Goal: Transaction & Acquisition: Subscribe to service/newsletter

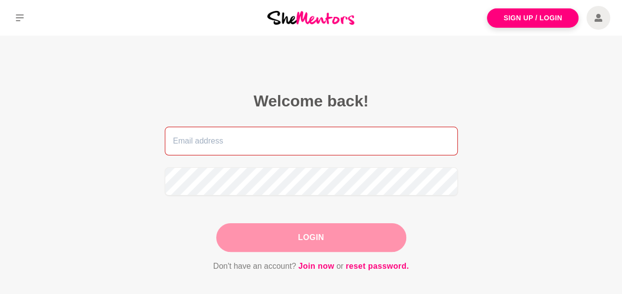
click at [207, 145] on input "email" at bounding box center [311, 141] width 293 height 29
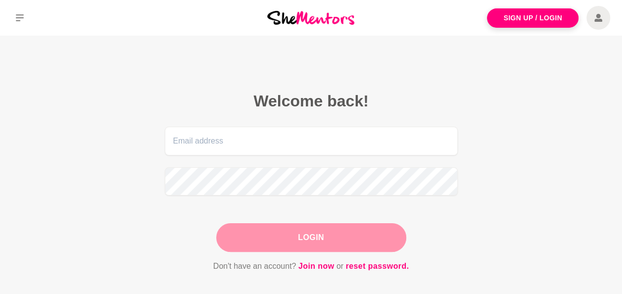
click at [471, 168] on figcaption "Welcome back! Login Don't have an account? Join now or reset password." at bounding box center [311, 181] width 348 height 237
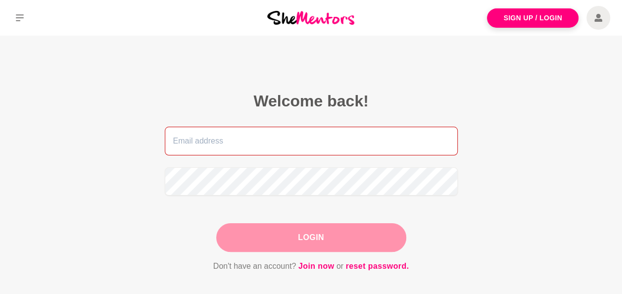
click at [213, 138] on input "email" at bounding box center [311, 141] width 293 height 29
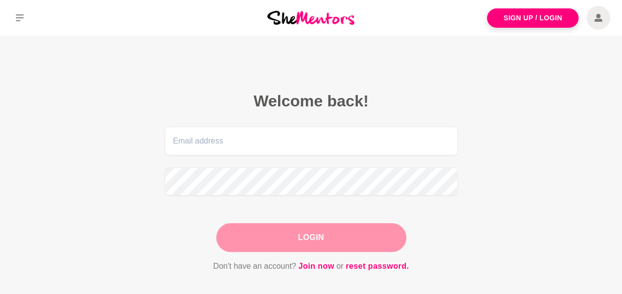
drag, startPoint x: 84, startPoint y: 133, endPoint x: 263, endPoint y: 7, distance: 218.9
click at [84, 133] on main "Welcome back! Login Don't have an account? Join now or reset password." at bounding box center [311, 194] width 622 height 316
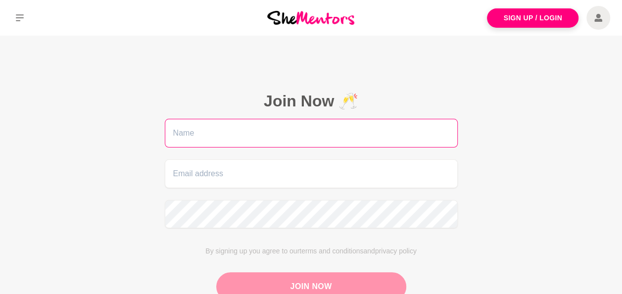
click at [204, 138] on input "text" at bounding box center [311, 133] width 293 height 29
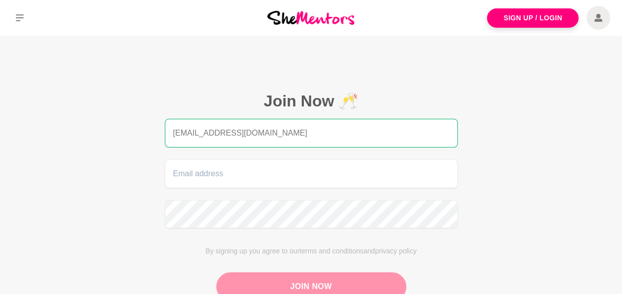
type input "[EMAIL_ADDRESS][DOMAIN_NAME]"
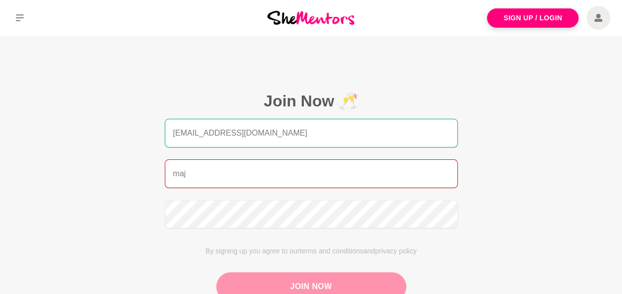
type input "maj"
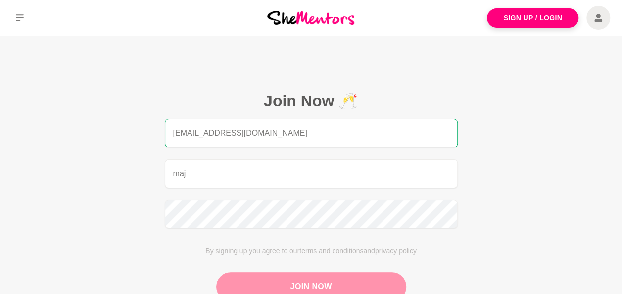
click at [574, 131] on main "Join Now 🥂 [EMAIL_ADDRESS][DOMAIN_NAME] maj By signing up you agree to our term…" at bounding box center [311, 218] width 622 height 365
drag, startPoint x: 249, startPoint y: 127, endPoint x: 0, endPoint y: 146, distance: 250.1
click at [0, 145] on html "Sign Up / Login Join Now 🥂 [EMAIL_ADDRESS][DOMAIN_NAME] maj By signing up you a…" at bounding box center [311, 264] width 622 height 528
type input "[PERSON_NAME]"
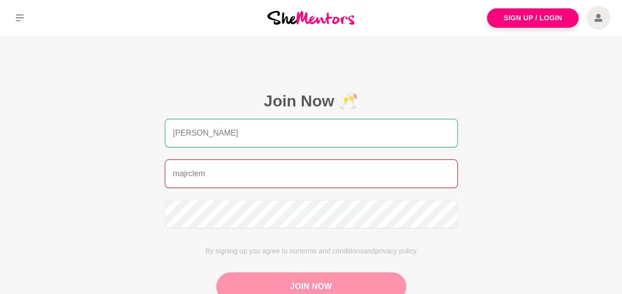
type input "majrclem@gmail.com"
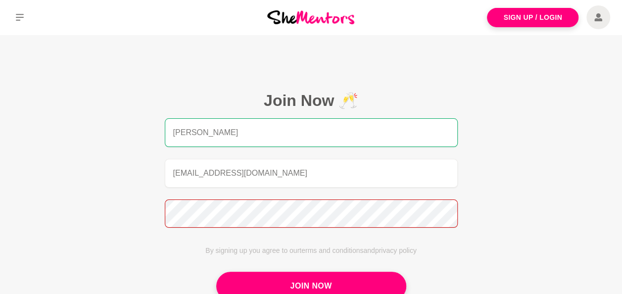
scroll to position [99, 0]
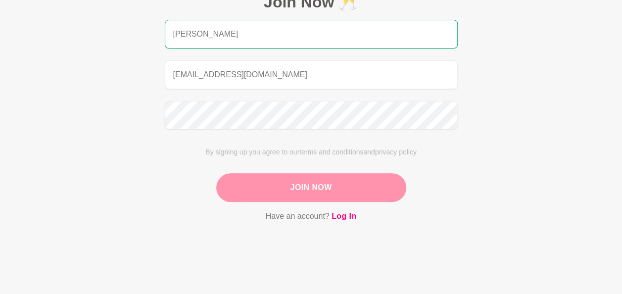
click at [321, 180] on button "Join Now" at bounding box center [311, 187] width 190 height 29
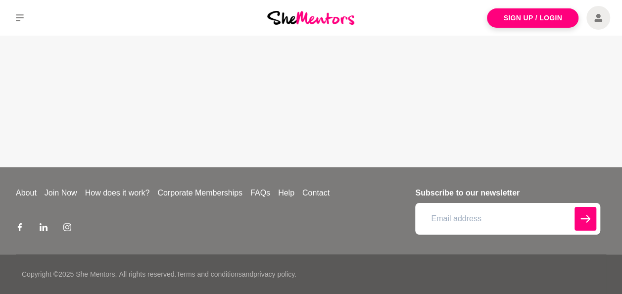
scroll to position [0, 0]
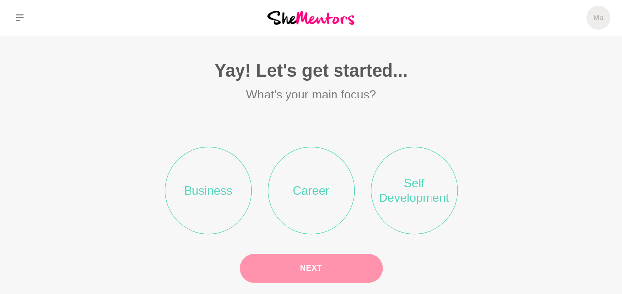
click at [423, 195] on li "Self Development" at bounding box center [414, 190] width 87 height 87
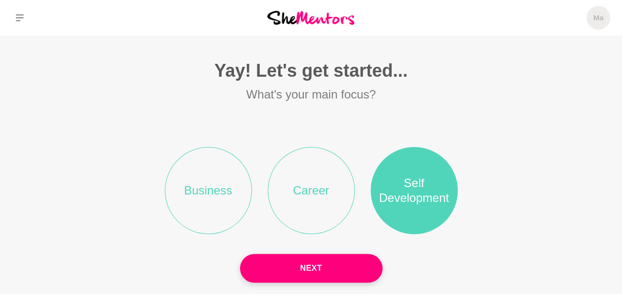
click at [315, 188] on li "Career" at bounding box center [311, 190] width 87 height 87
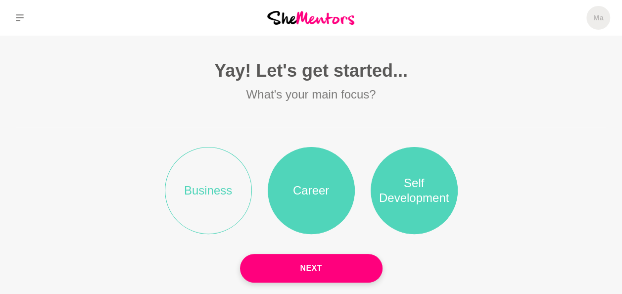
click at [212, 184] on li "Business" at bounding box center [208, 190] width 87 height 87
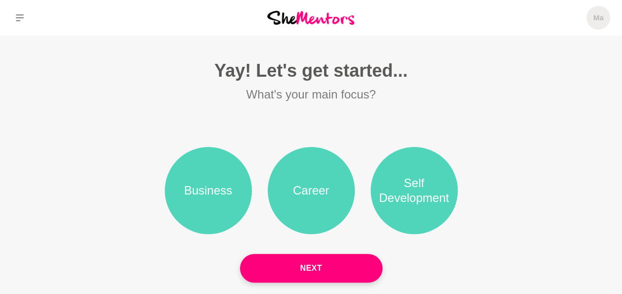
click at [222, 197] on li "Business" at bounding box center [208, 190] width 87 height 87
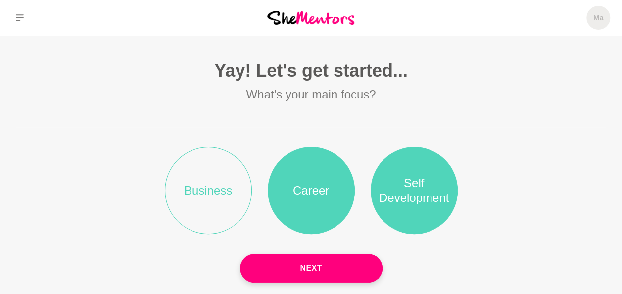
click at [408, 192] on li "Self Development" at bounding box center [414, 190] width 87 height 87
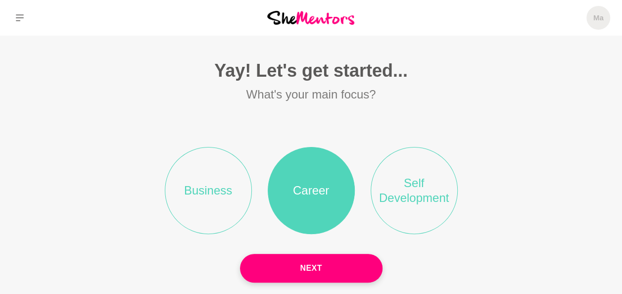
click at [324, 204] on li "Career" at bounding box center [311, 190] width 87 height 87
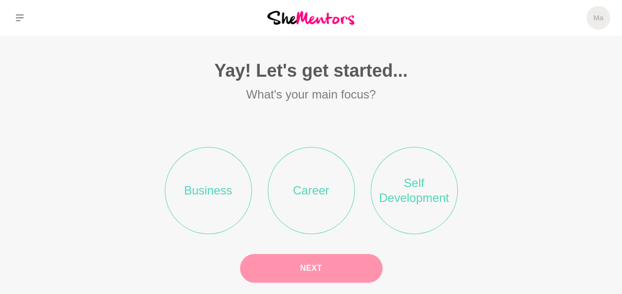
click at [418, 201] on li "Self Development" at bounding box center [414, 190] width 87 height 87
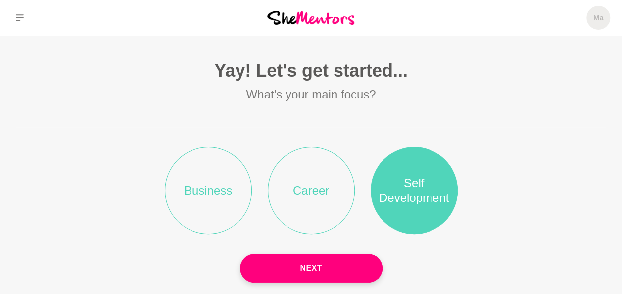
click at [349, 198] on li "Career" at bounding box center [311, 190] width 87 height 87
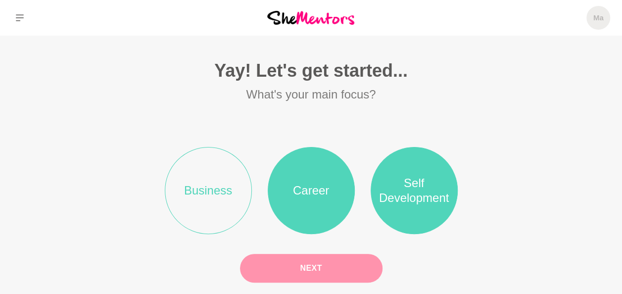
click at [329, 271] on button "Next" at bounding box center [311, 268] width 143 height 29
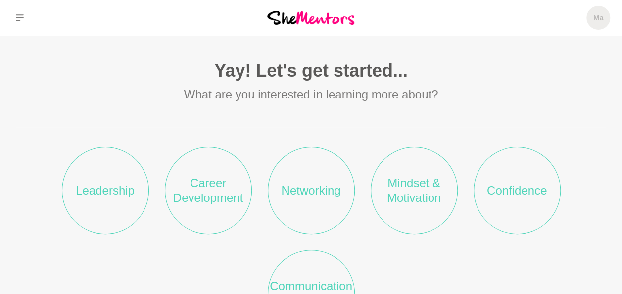
scroll to position [49, 0]
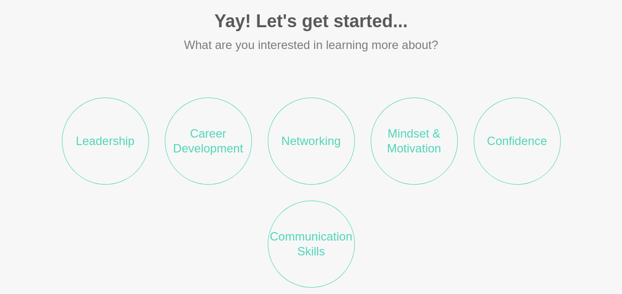
click at [99, 132] on li "Leadership" at bounding box center [105, 140] width 87 height 87
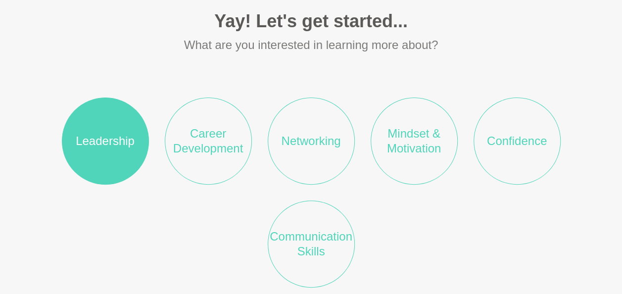
click at [207, 141] on li "Career Development" at bounding box center [208, 140] width 87 height 87
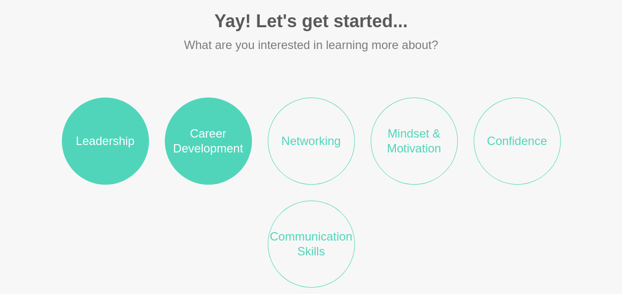
click at [309, 139] on li "Networking" at bounding box center [311, 140] width 87 height 87
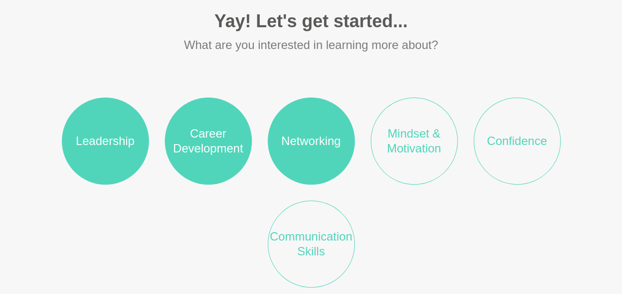
click at [422, 129] on li "Mindset & Motivation" at bounding box center [414, 140] width 87 height 87
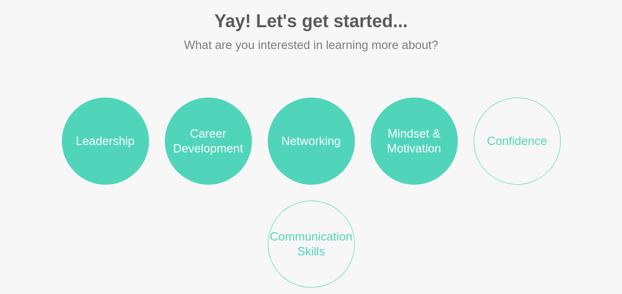
click at [505, 134] on li "Confidence" at bounding box center [517, 140] width 87 height 87
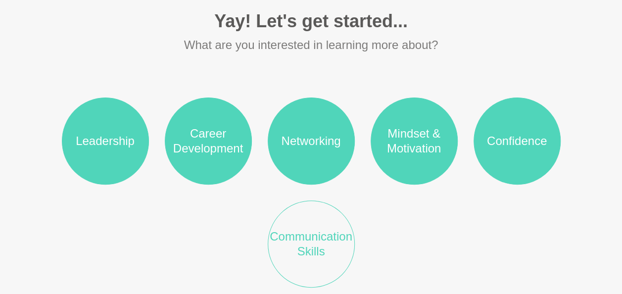
click at [320, 239] on li "Communication Skills" at bounding box center [311, 243] width 87 height 87
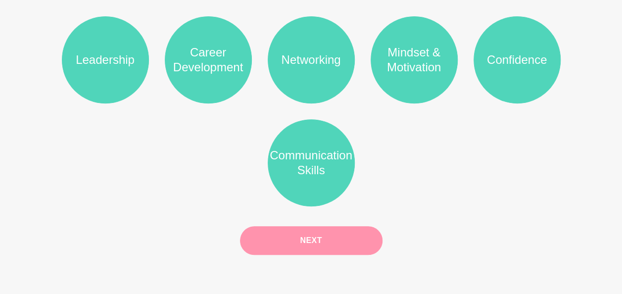
click at [321, 241] on button "Next" at bounding box center [311, 240] width 143 height 29
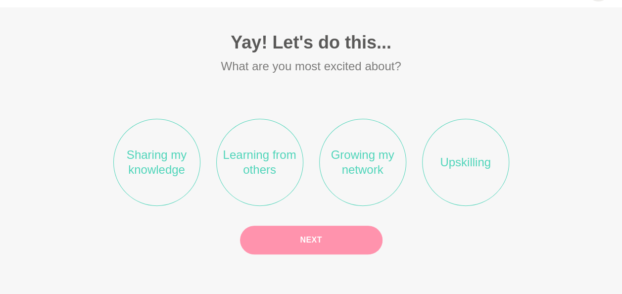
scroll to position [28, 0]
click at [262, 167] on li "Learning from others" at bounding box center [259, 162] width 87 height 87
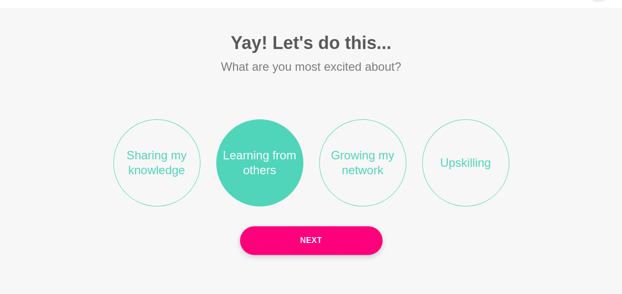
click at [366, 158] on li "Growing my network" at bounding box center [362, 162] width 87 height 87
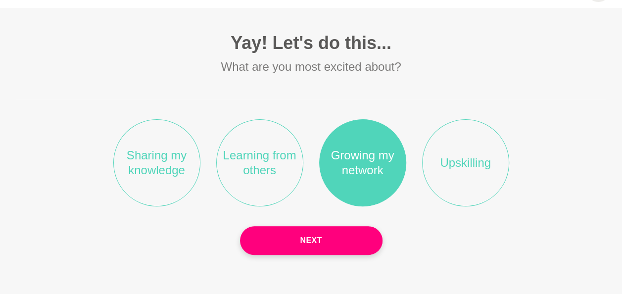
click at [468, 160] on li "Upskilling" at bounding box center [465, 162] width 87 height 87
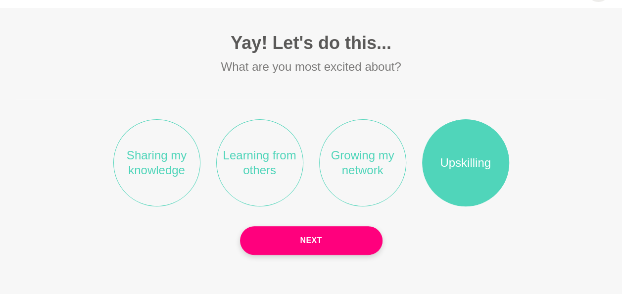
click at [380, 167] on li "Growing my network" at bounding box center [362, 162] width 87 height 87
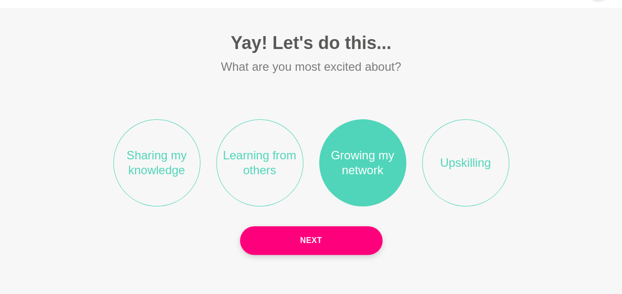
click at [477, 163] on li "Upskilling" at bounding box center [465, 162] width 87 height 87
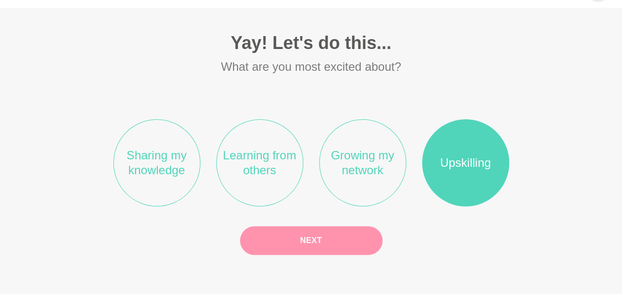
click at [312, 240] on button "Next" at bounding box center [311, 240] width 143 height 29
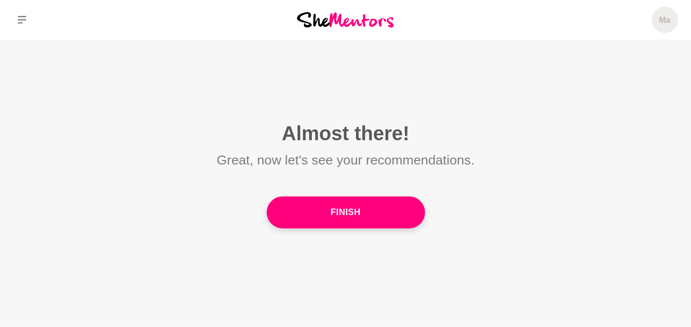
scroll to position [0, 0]
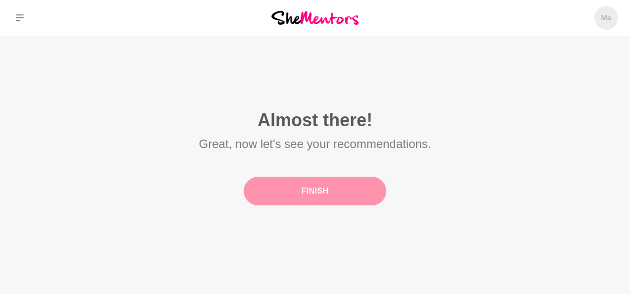
click at [316, 199] on button "Finish" at bounding box center [314, 191] width 143 height 29
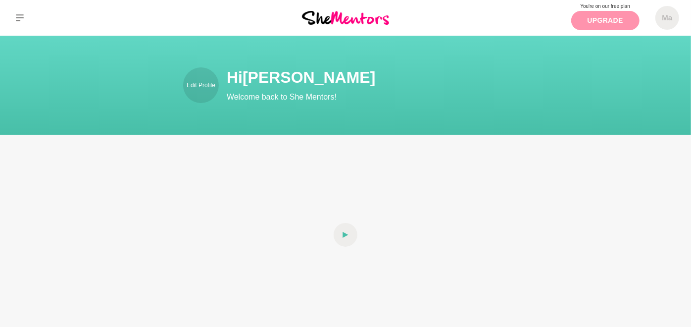
click at [609, 17] on link "Upgrade" at bounding box center [605, 20] width 68 height 19
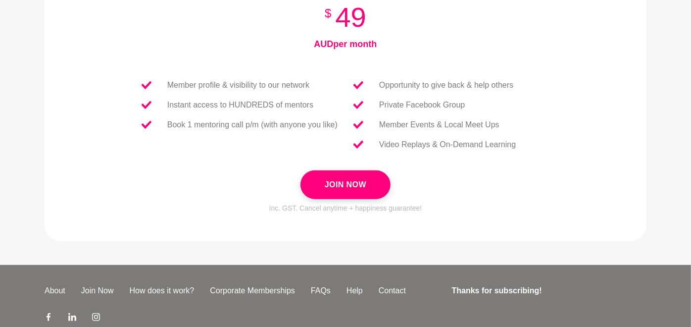
scroll to position [487, 0]
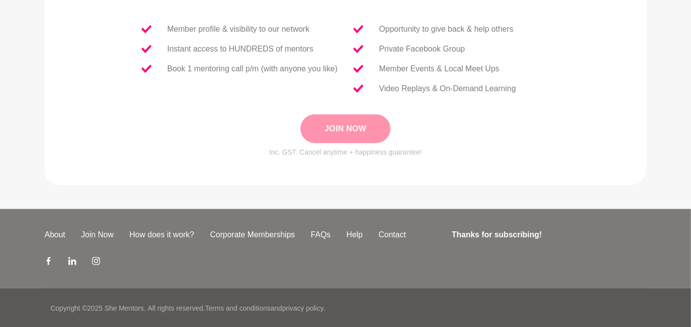
click at [346, 125] on button "Join Now" at bounding box center [345, 128] width 90 height 29
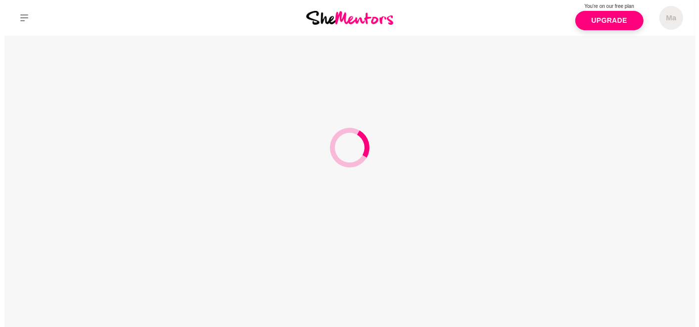
scroll to position [0, 0]
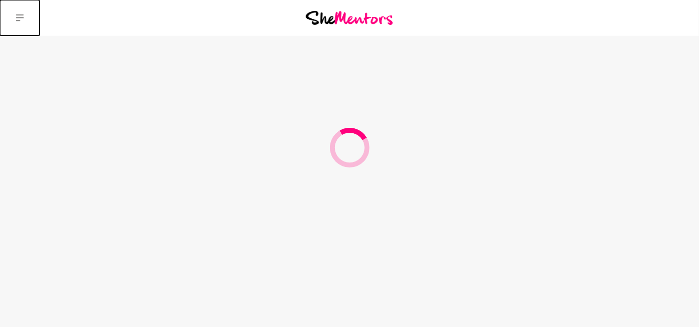
click at [21, 17] on icon at bounding box center [20, 18] width 8 height 8
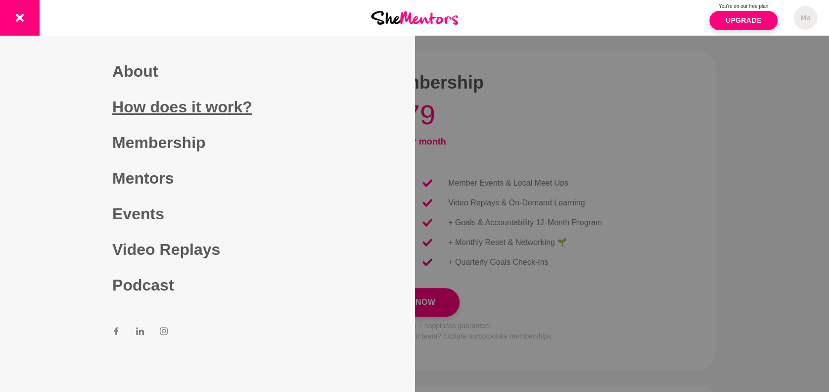
click at [178, 106] on link "How does it work?" at bounding box center [207, 107] width 190 height 36
